Goal: Task Accomplishment & Management: Use online tool/utility

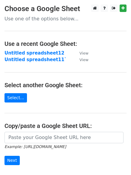
scroll to position [60, 0]
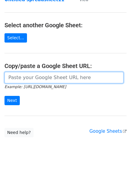
click at [43, 77] on input "url" at bounding box center [63, 77] width 119 height 11
paste input "https://docs.google.com/spreadsheets/d/16aNtaaZqgukPAL3NSFdv08f5xRviyuUZmMXGIcj…"
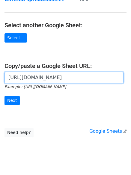
scroll to position [0, 130]
type input "[URL][DOMAIN_NAME]"
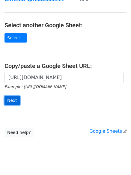
click at [14, 101] on input "Next" at bounding box center [11, 100] width 15 height 9
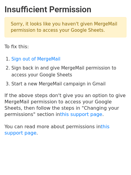
click at [75, 64] on ol "Sign out of MergeMail Sign back in and give MergeMail permission to access your…" at bounding box center [68, 72] width 115 height 32
click at [43, 58] on link "Sign out of MergeMail" at bounding box center [35, 58] width 49 height 5
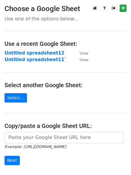
scroll to position [30, 0]
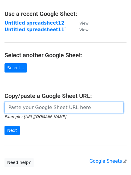
drag, startPoint x: 0, startPoint y: 0, endPoint x: 48, endPoint y: 107, distance: 117.3
click at [49, 108] on input "url" at bounding box center [63, 107] width 119 height 11
paste input "https://docs.google.com/spreadsheets/d/16aNtaaZqgukPAL3NSFdv08f5xRviyuUZmMXGIcj…"
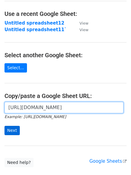
type input "https://docs.google.com/spreadsheets/d/16aNtaaZqgukPAL3NSFdv08f5xRviyuUZmMXGIcj…"
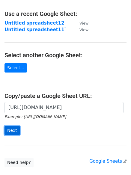
scroll to position [0, 0]
click at [10, 130] on input "Next" at bounding box center [11, 130] width 15 height 9
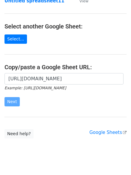
scroll to position [70, 0]
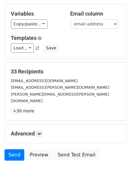
scroll to position [81, 0]
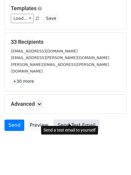
click at [65, 119] on link "Send Test Email" at bounding box center [77, 124] width 46 height 11
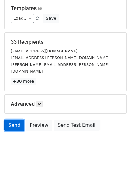
click at [14, 119] on link "Send" at bounding box center [14, 124] width 20 height 11
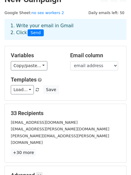
scroll to position [0, 0]
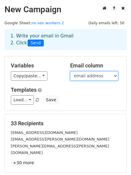
click at [92, 78] on select "Name email address" at bounding box center [94, 75] width 48 height 9
click at [70, 71] on select "Name email address" at bounding box center [94, 75] width 48 height 9
click at [88, 79] on select "Name email address" at bounding box center [94, 75] width 48 height 9
click at [70, 71] on select "Name email address" at bounding box center [94, 75] width 48 height 9
click at [90, 77] on select "Name email address" at bounding box center [94, 75] width 48 height 9
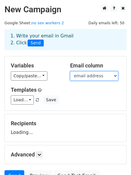
select select "email address"
click at [70, 71] on select "Name email address" at bounding box center [94, 75] width 48 height 9
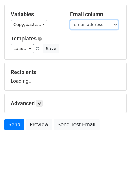
scroll to position [57, 0]
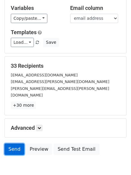
click at [13, 143] on link "Send" at bounding box center [14, 148] width 20 height 11
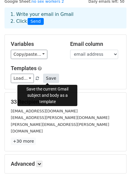
scroll to position [0, 0]
